Goal: Task Accomplishment & Management: Use online tool/utility

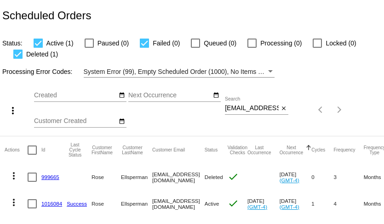
click at [245, 110] on input "rellsper@yahoo.com" at bounding box center [252, 108] width 54 height 7
paste input "jeandebs@gmail"
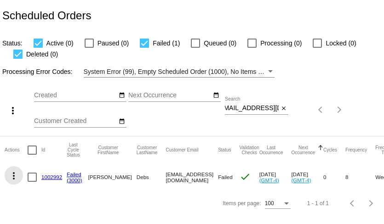
click at [13, 176] on mat-icon "more_vert" at bounding box center [13, 175] width 11 height 11
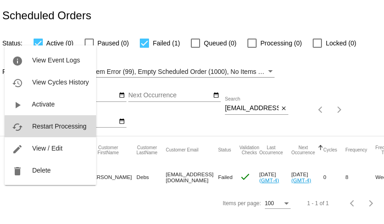
click at [55, 128] on span "Restart Processing" at bounding box center [59, 126] width 54 height 7
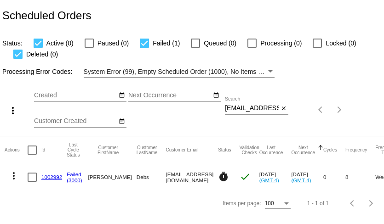
click at [246, 109] on input "jeandebs@gmail.com" at bounding box center [252, 108] width 54 height 7
paste input "ashleigh.a.steven"
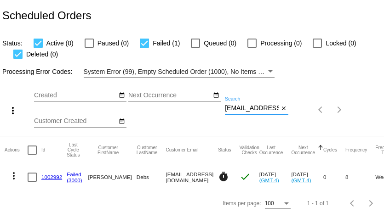
scroll to position [0, 34]
type input "ashleigh.a.stevens@gmail.com"
